Goal: Task Accomplishment & Management: Manage account settings

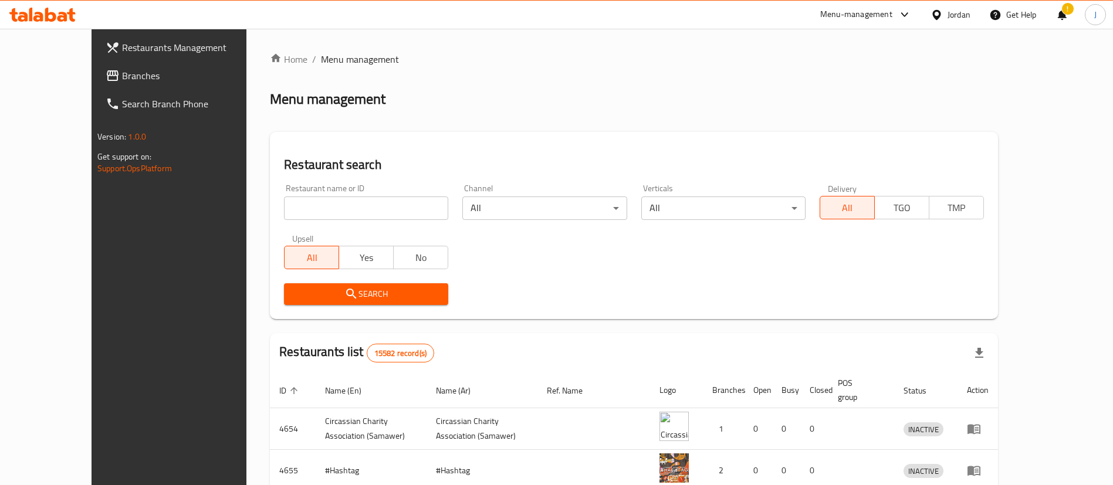
drag, startPoint x: 0, startPoint y: 0, endPoint x: 293, endPoint y: 207, distance: 358.7
click at [293, 207] on input "search" at bounding box center [366, 208] width 164 height 23
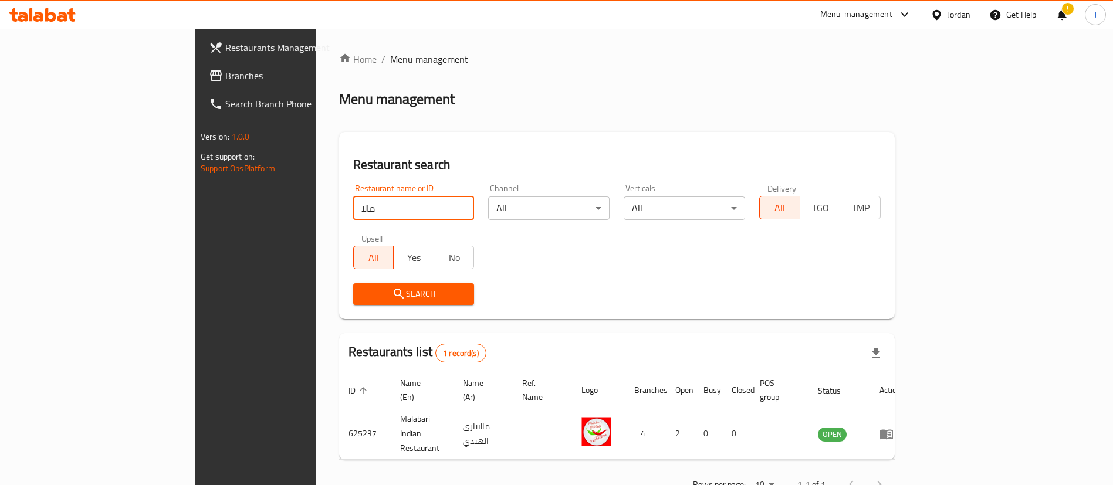
click at [353, 210] on input "مالا" at bounding box center [413, 208] width 121 height 23
type input "lhb"
click button "Search" at bounding box center [413, 294] width 121 height 22
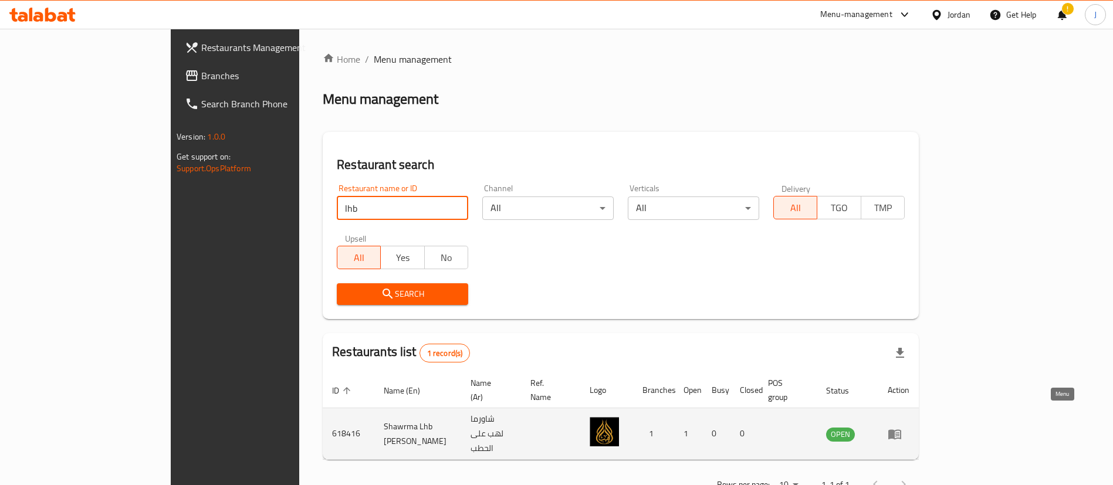
click at [902, 427] on icon "enhanced table" at bounding box center [895, 434] width 14 height 14
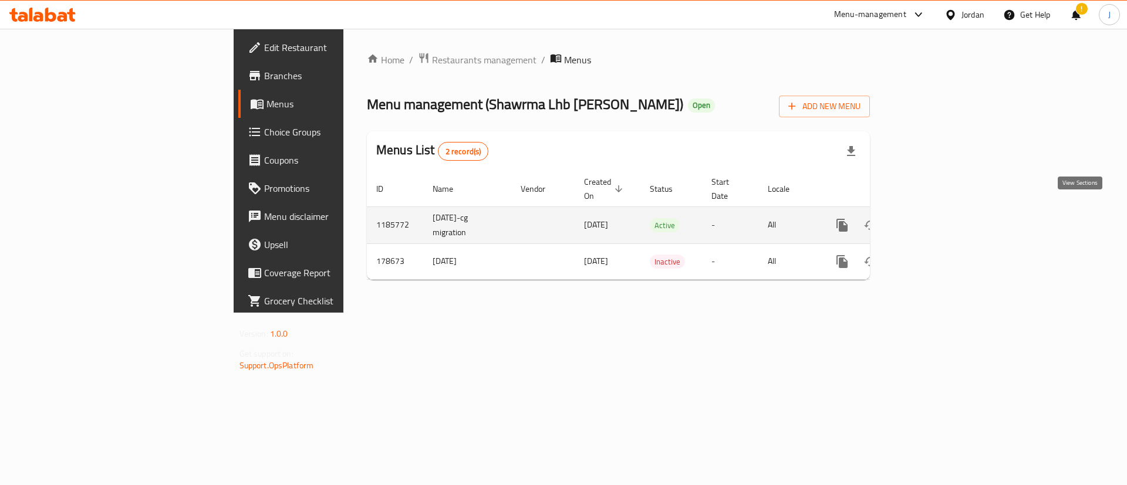
click at [934, 218] on icon "enhanced table" at bounding box center [927, 225] width 14 height 14
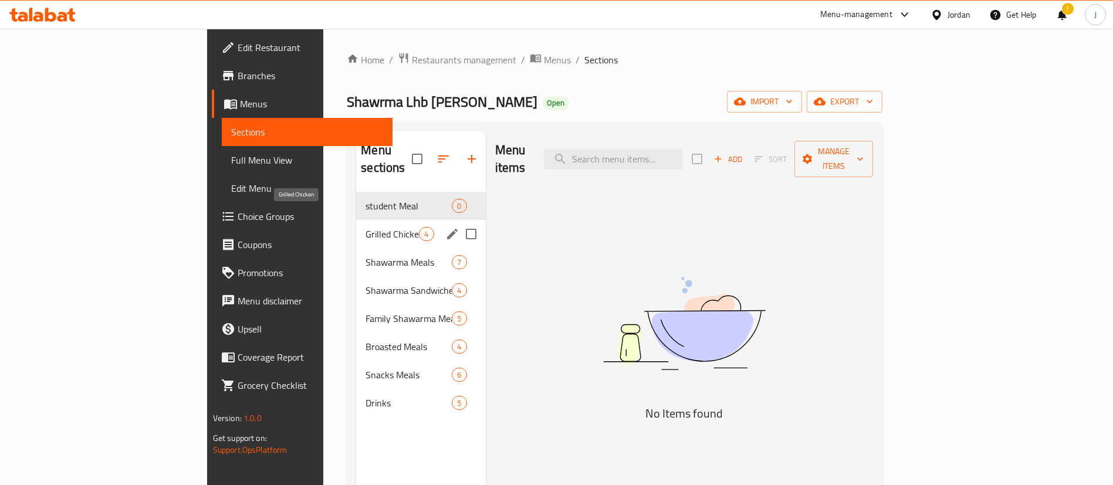
click at [366, 227] on span "Grilled Chicken" at bounding box center [392, 234] width 53 height 14
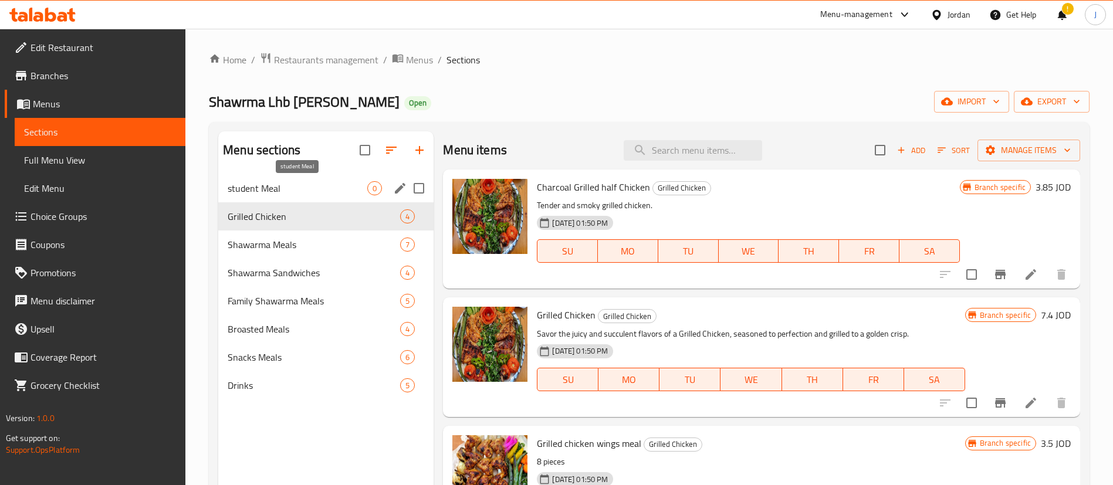
click at [282, 192] on span "student Meal" at bounding box center [298, 188] width 140 height 14
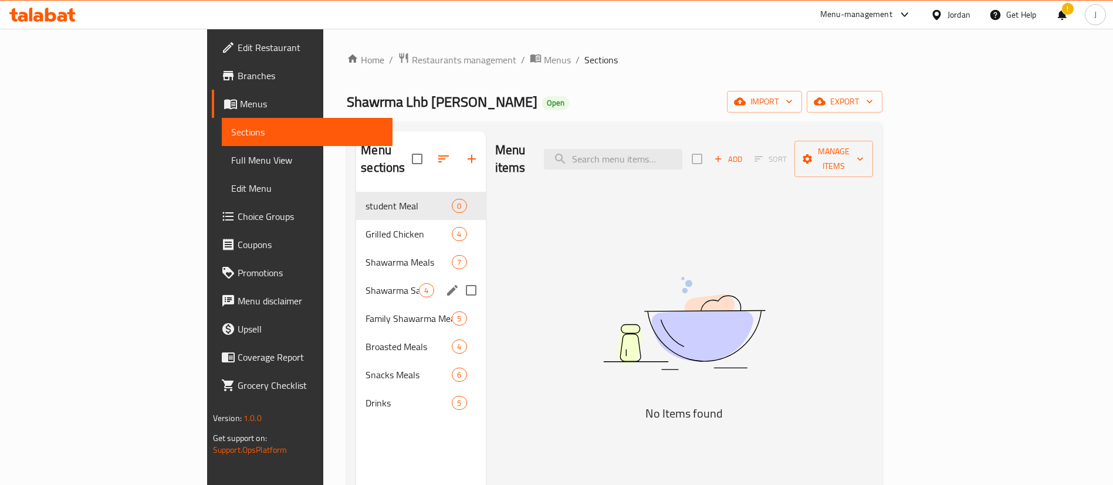
click at [356, 276] on div "Shawarma Sandwiches 4" at bounding box center [420, 290] width 129 height 28
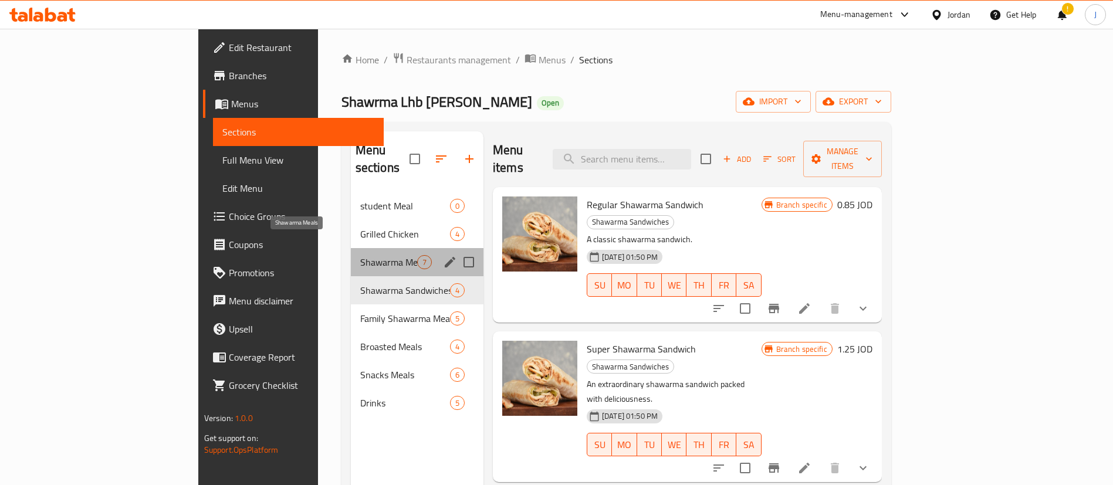
click at [360, 255] on span "Shawarma Meals" at bounding box center [388, 262] width 57 height 14
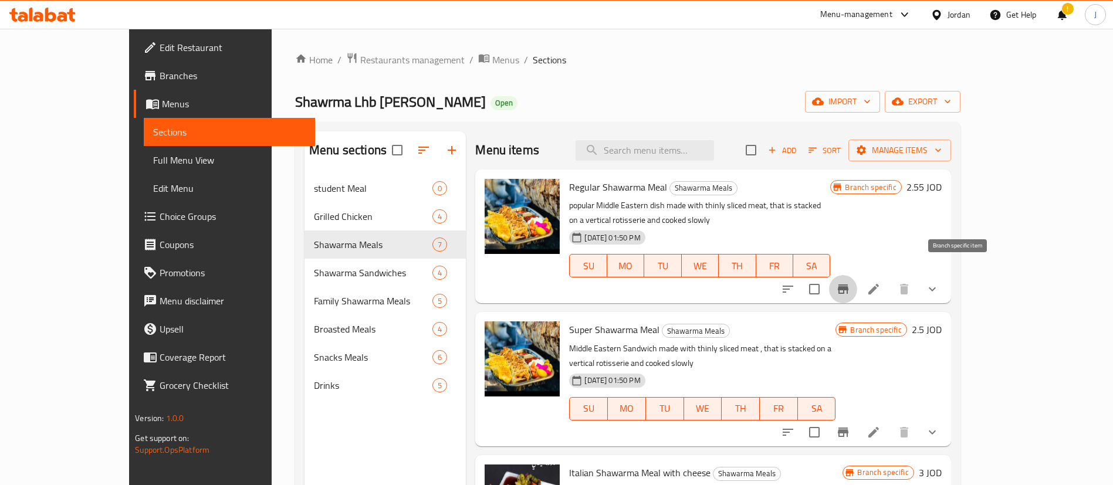
click at [850, 282] on icon "Branch-specific-item" at bounding box center [843, 289] width 14 height 14
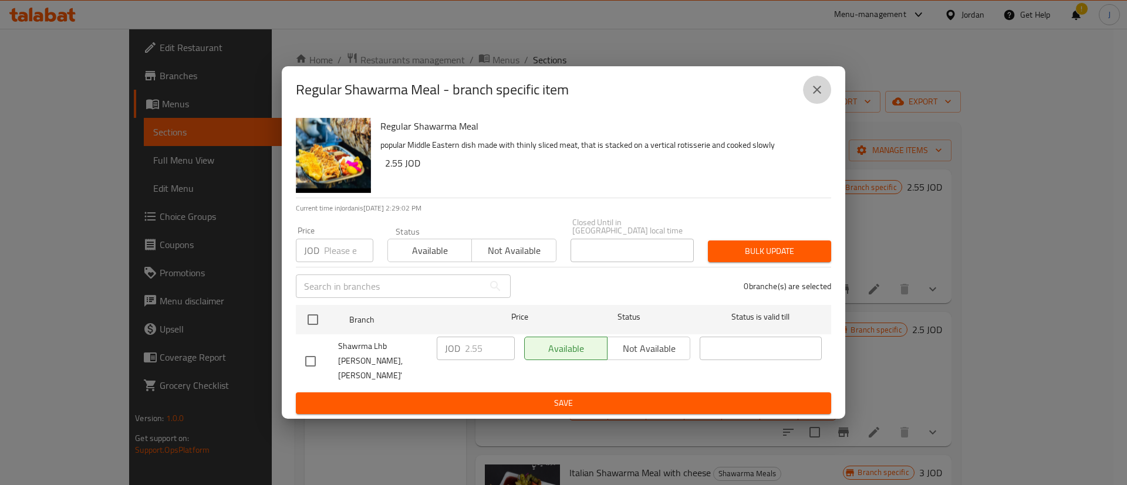
click at [823, 92] on button "close" at bounding box center [817, 90] width 28 height 28
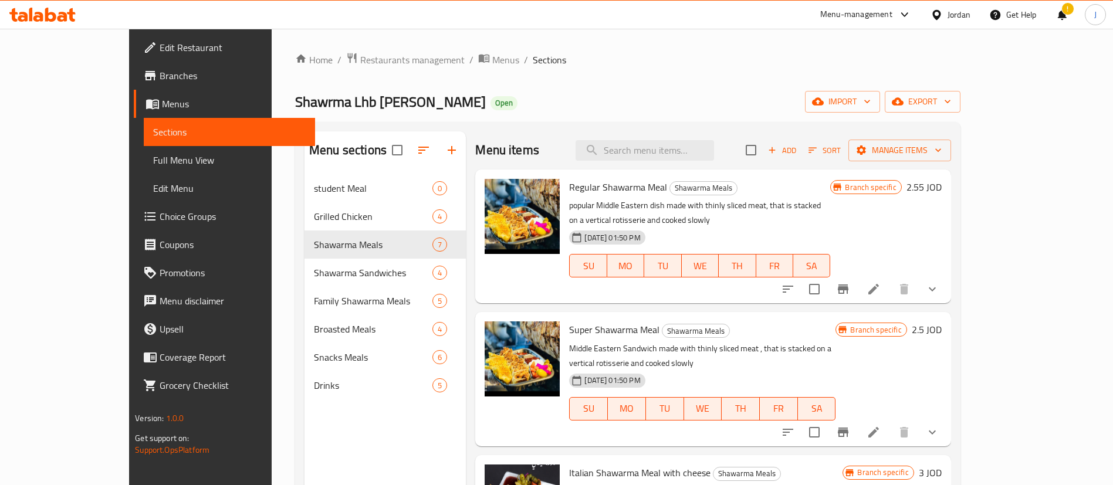
click at [941, 222] on div "Branch specific 2.55 JOD" at bounding box center [885, 236] width 111 height 115
click at [518, 96] on div "Shawrma Lhb Ala Alhatab Open import export" at bounding box center [627, 102] width 665 height 22
click at [56, 23] on div at bounding box center [42, 14] width 85 height 23
click at [56, 6] on div at bounding box center [42, 14] width 85 height 23
click at [58, 18] on icon at bounding box center [63, 17] width 10 height 10
